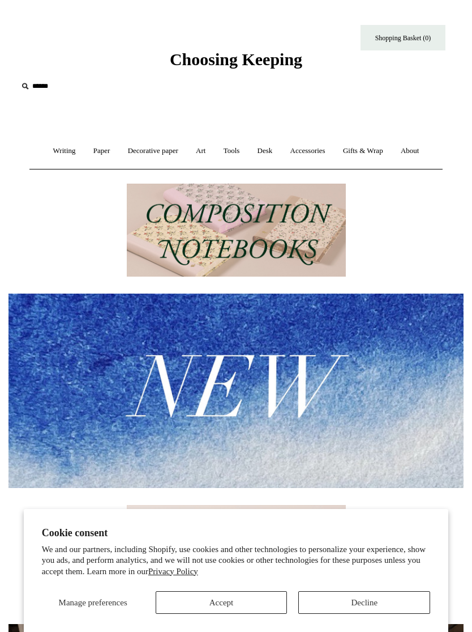
click at [346, 598] on button "Decline" at bounding box center [364, 602] width 132 height 23
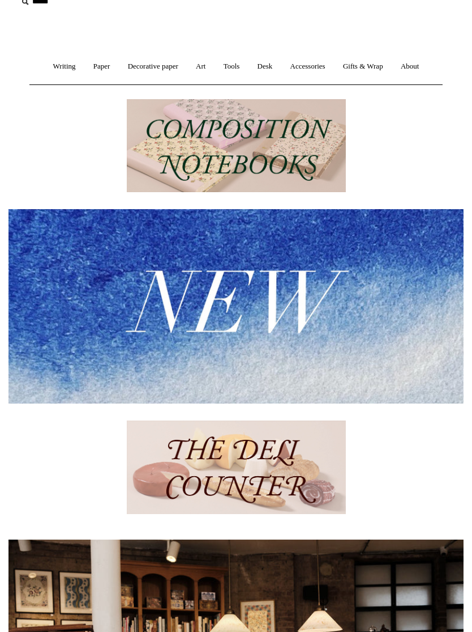
scroll to position [84, 0]
click at [224, 287] on img at bounding box center [235, 306] width 455 height 194
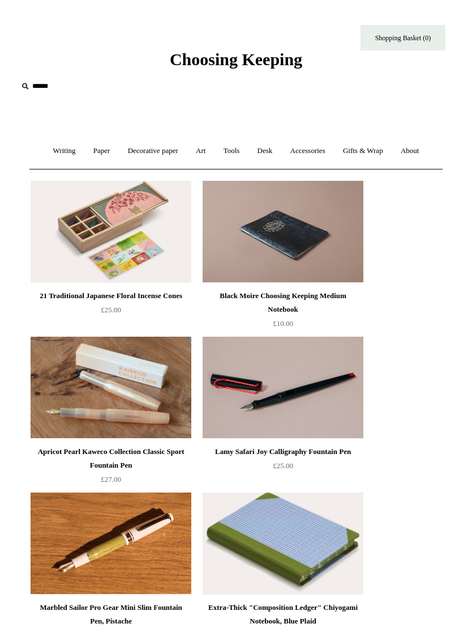
click at [69, 150] on link "Writing +" at bounding box center [64, 151] width 39 height 30
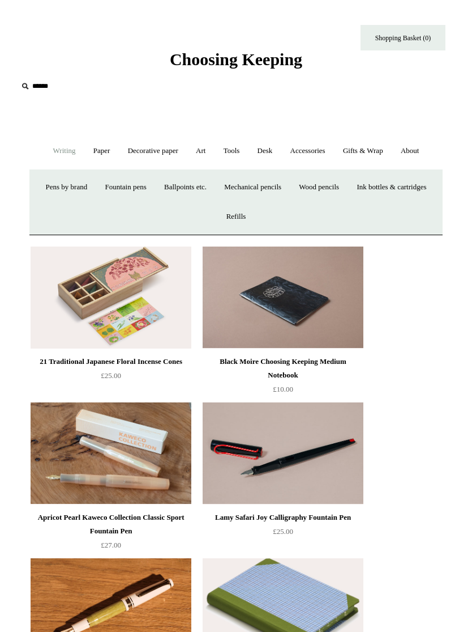
click at [96, 184] on link "Pens by brand +" at bounding box center [67, 187] width 58 height 30
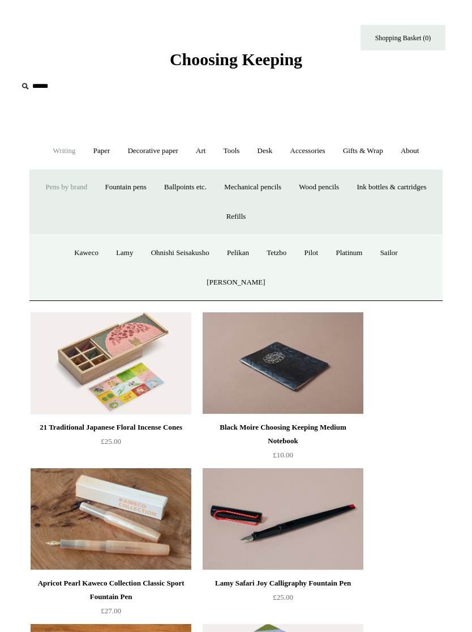
click at [75, 255] on link "Kaweco" at bounding box center [86, 253] width 40 height 30
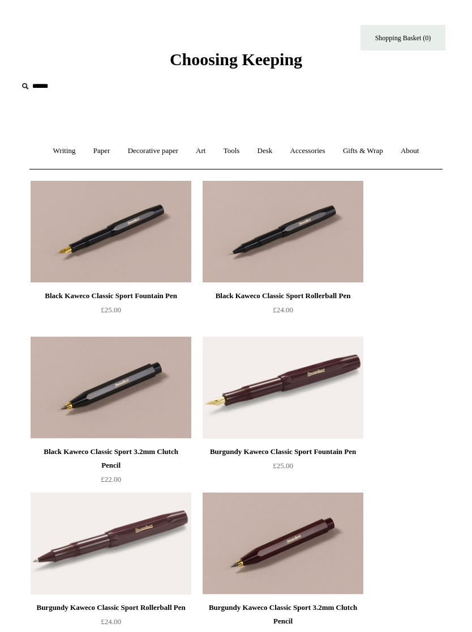
click at [241, 146] on link "Tools +" at bounding box center [232, 151] width 32 height 30
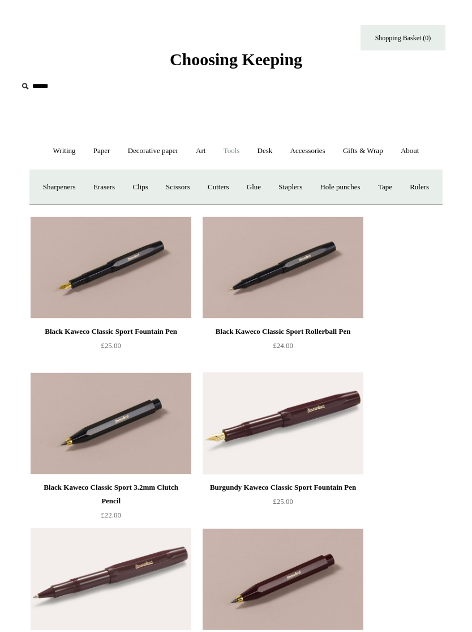
click at [372, 150] on link "Gifts & Wrap +" at bounding box center [363, 151] width 56 height 30
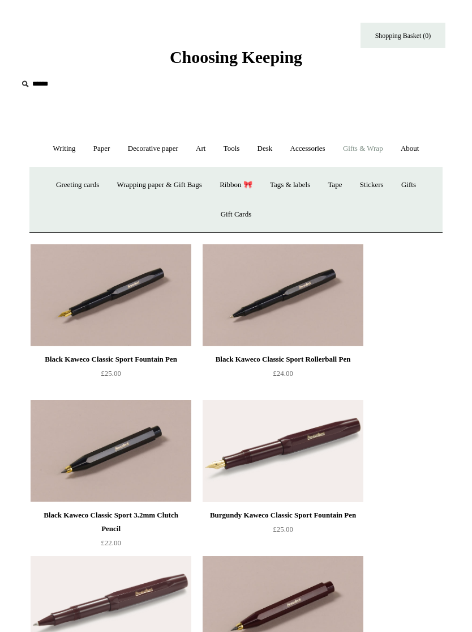
scroll to position [2, 0]
